Goal: Use online tool/utility

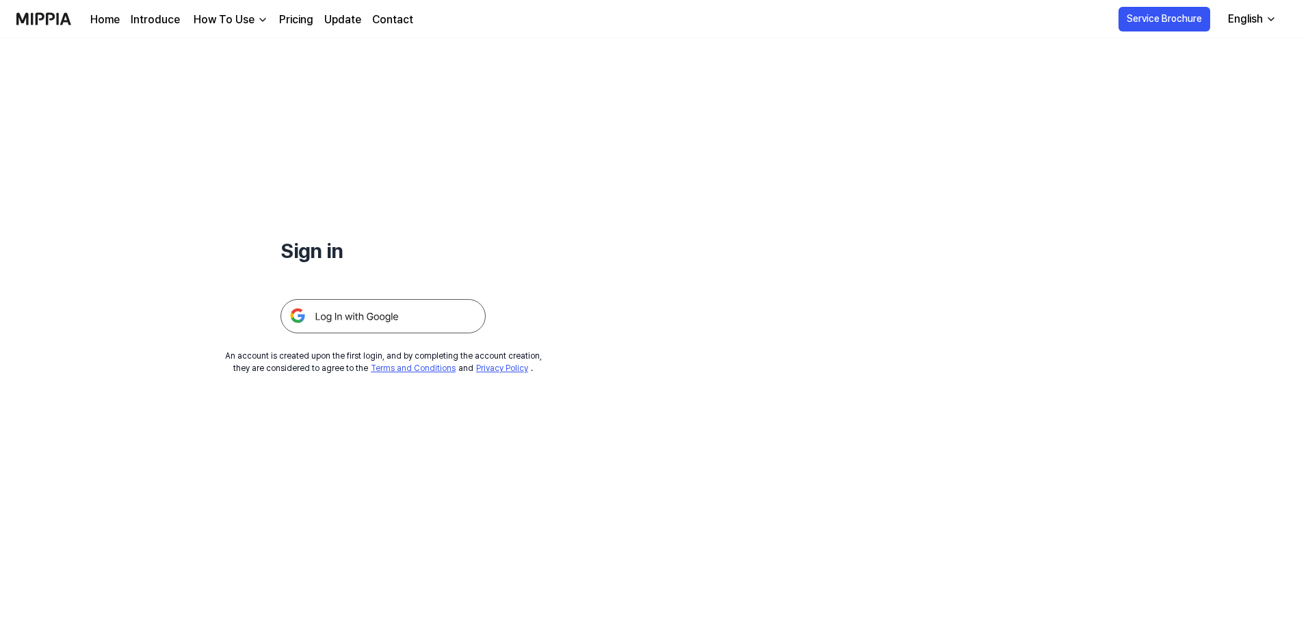
click at [340, 315] on img at bounding box center [383, 316] width 205 height 34
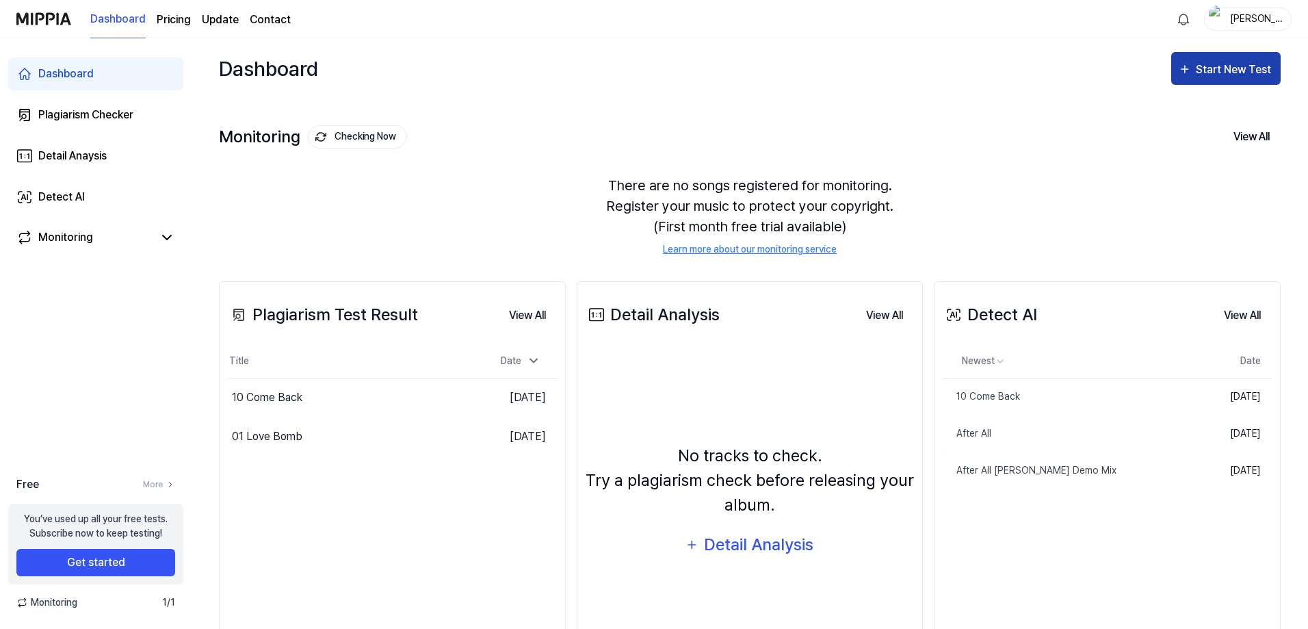
click at [1232, 77] on div "Start New Test" at bounding box center [1235, 70] width 78 height 18
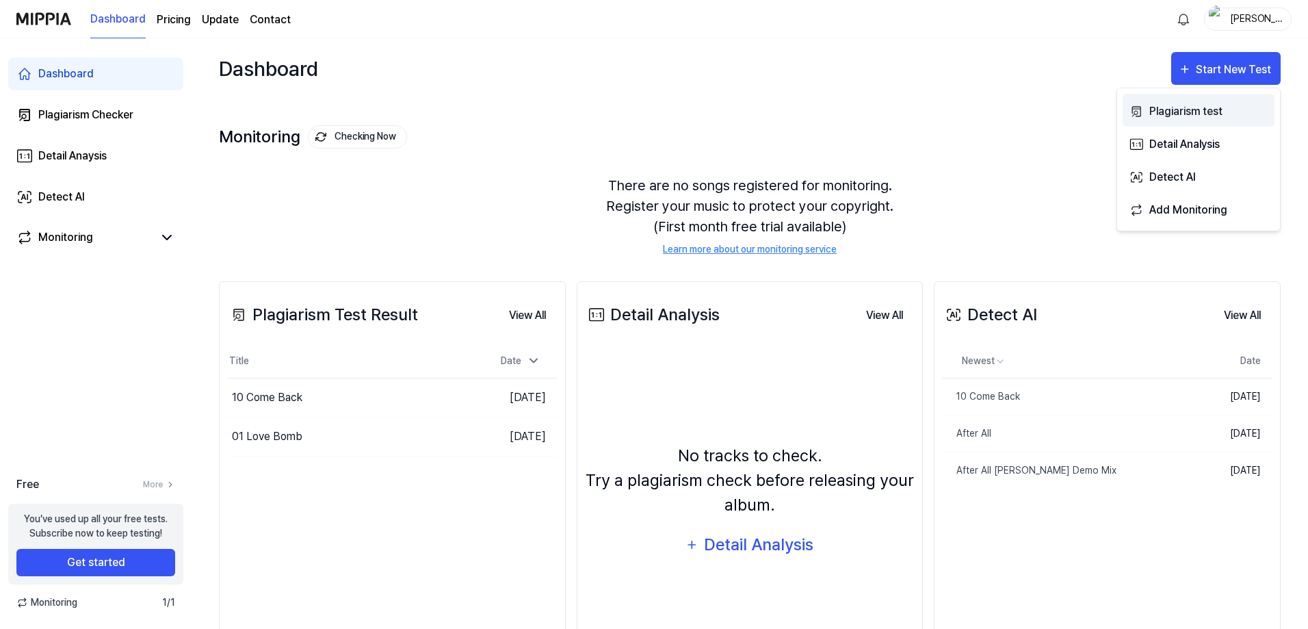
click at [1155, 114] on div "Plagiarism test" at bounding box center [1209, 112] width 119 height 18
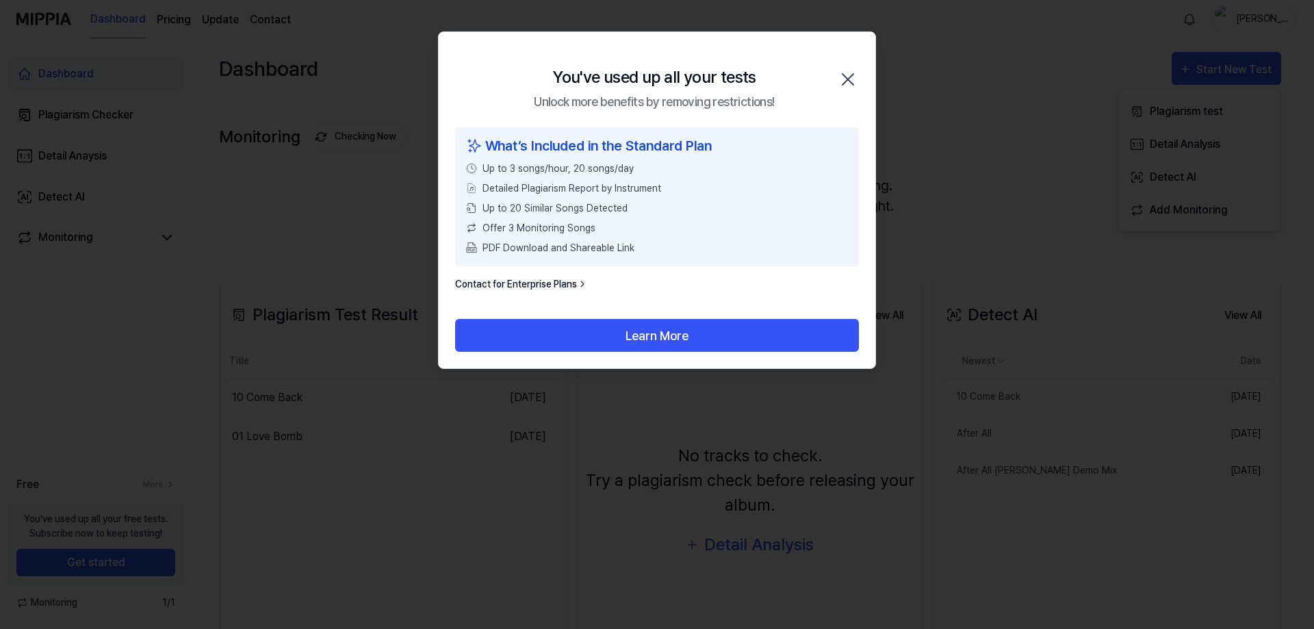
click at [849, 80] on icon "button" at bounding box center [847, 79] width 11 height 11
